Goal: Transaction & Acquisition: Purchase product/service

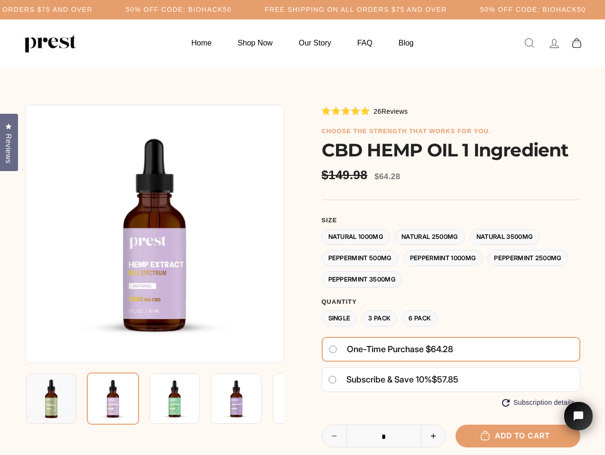
click at [302, 228] on div at bounding box center [302, 341] width 555 height 472
click at [231, 9] on h5 "50% OFF CODE: BIOHACK50" at bounding box center [179, 10] width 106 height 8
click at [154, 234] on img at bounding box center [154, 234] width 258 height 258
click at [154, 399] on img at bounding box center [174, 399] width 50 height 50
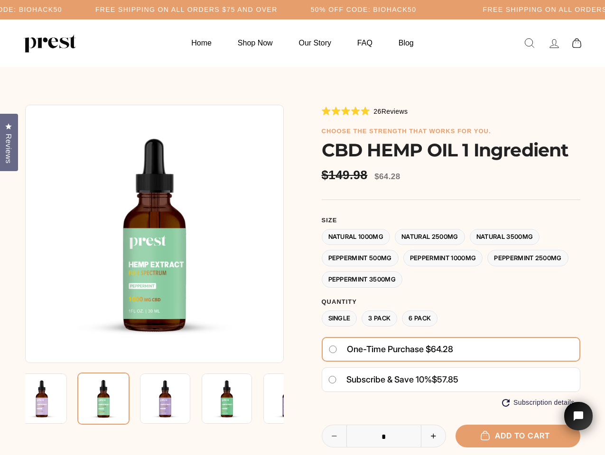
click at [51, 399] on img at bounding box center [42, 399] width 50 height 50
click at [113, 399] on img at bounding box center [103, 399] width 52 height 52
click at [175, 399] on img at bounding box center [165, 399] width 50 height 50
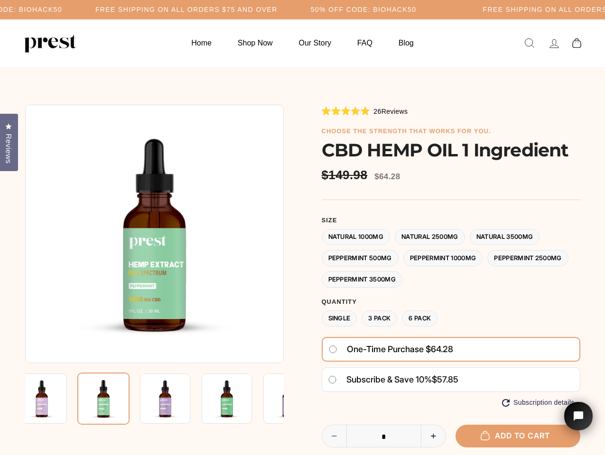
click at [175, 399] on img at bounding box center [165, 399] width 50 height 50
